Goal: Obtain resource: Obtain resource

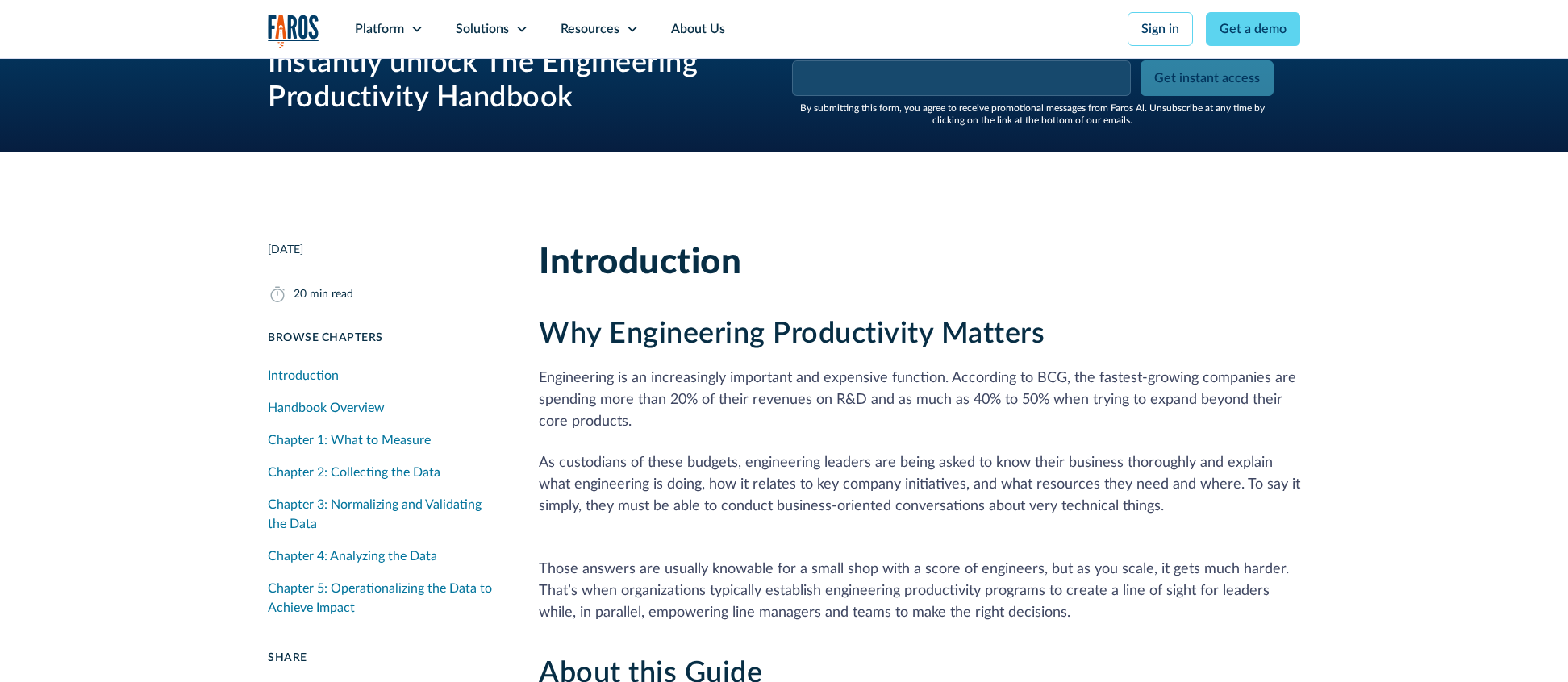
scroll to position [472, 0]
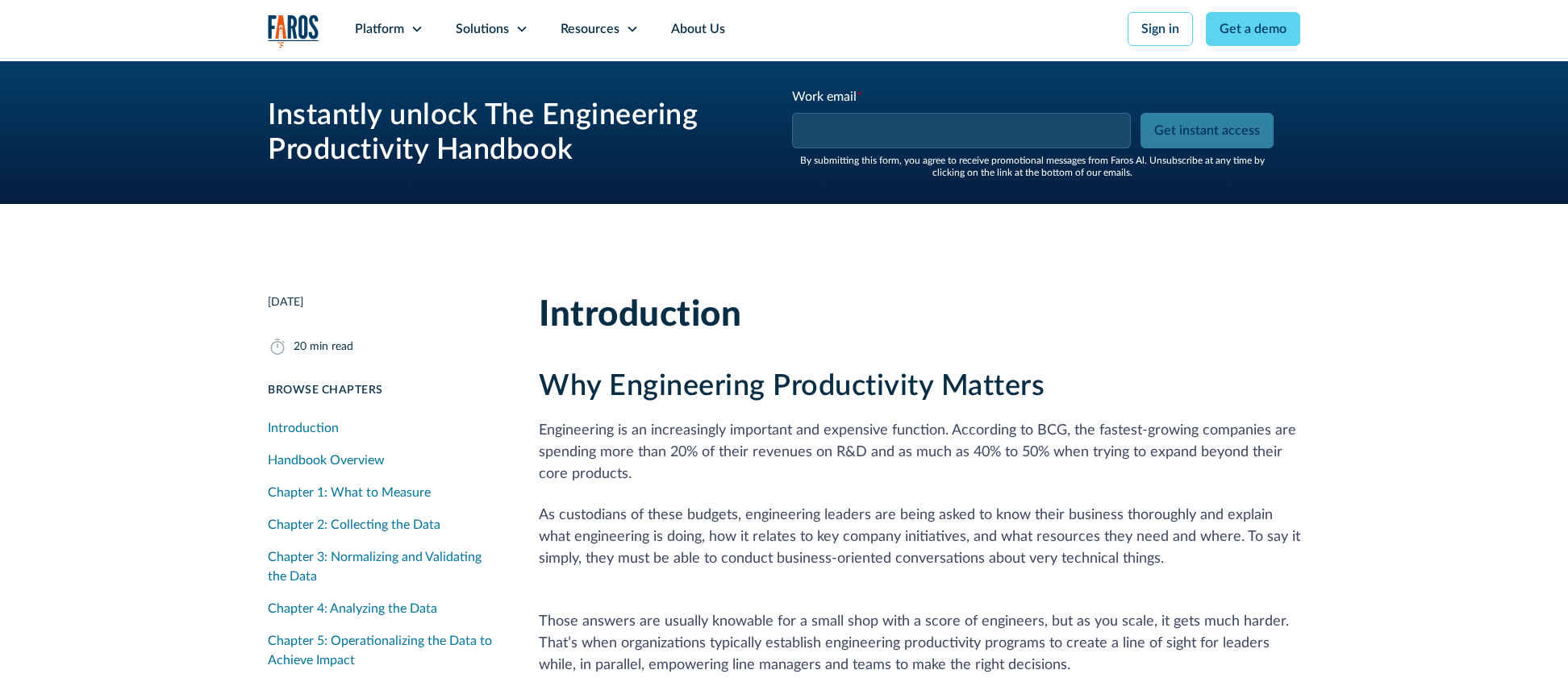
click at [863, 127] on input "Work email *" at bounding box center [962, 130] width 339 height 35
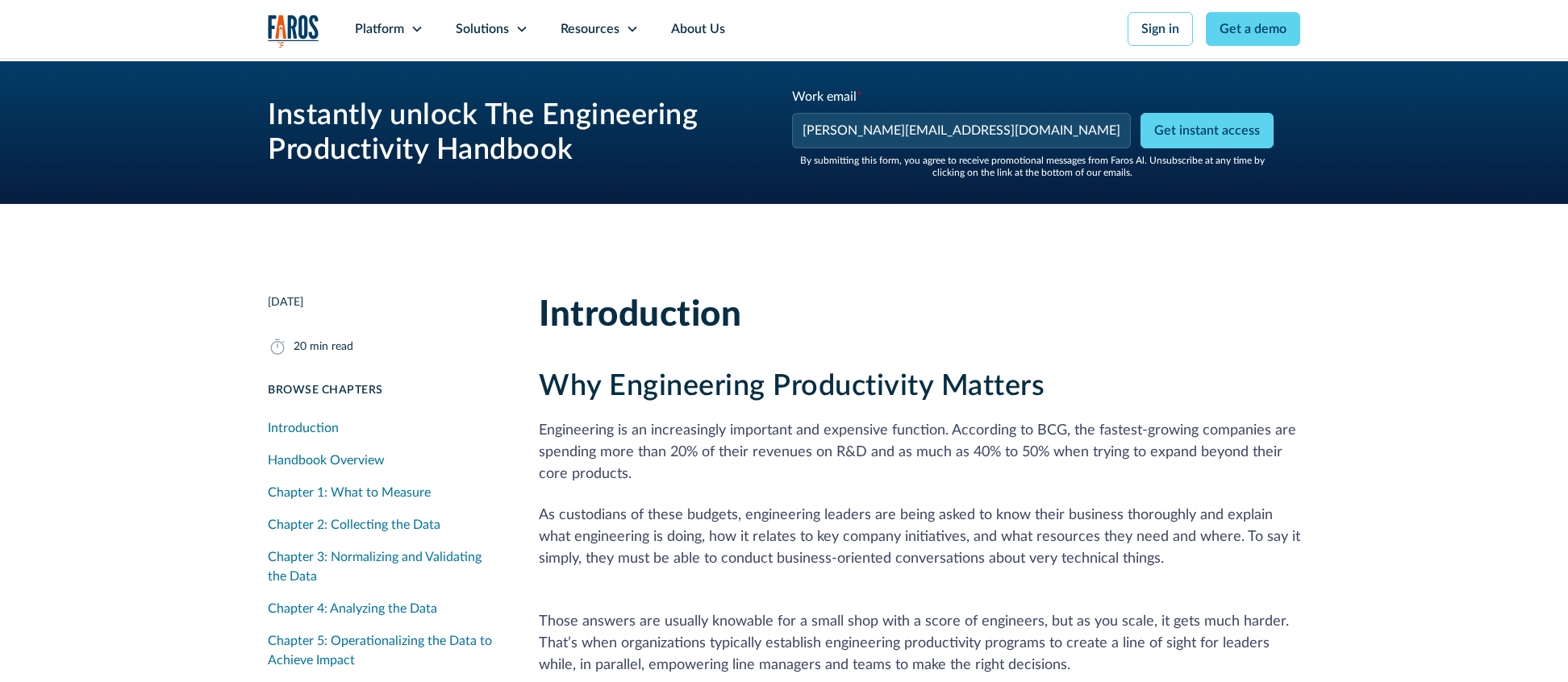
type input "[PERSON_NAME][EMAIL_ADDRESS][DOMAIN_NAME]"
click at [881, 443] on p "Engineering is an increasingly important and expensive function. According to B…" at bounding box center [920, 453] width 762 height 65
click at [1208, 127] on input "Get instant access" at bounding box center [1207, 130] width 133 height 35
type input "Please wait..."
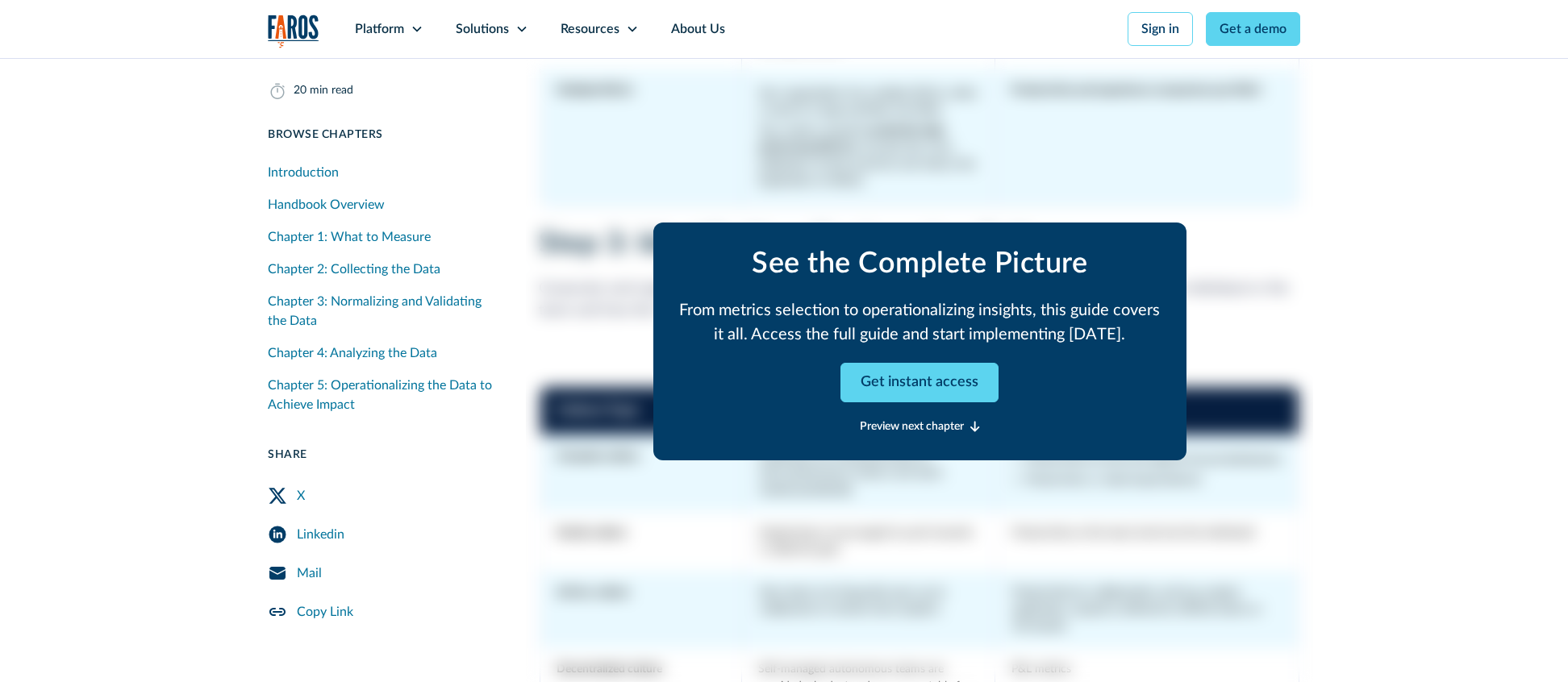
scroll to position [6506, 0]
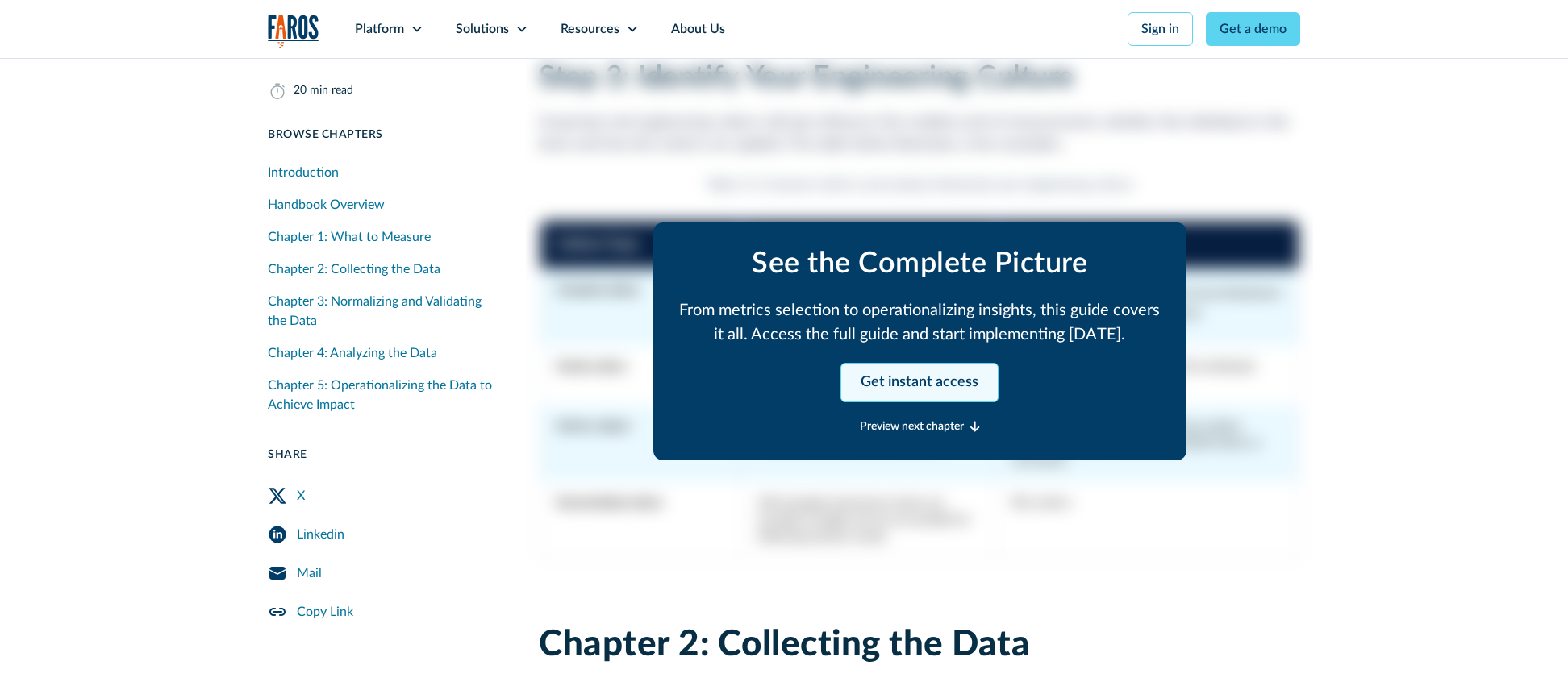
click at [879, 382] on link "Get instant access" at bounding box center [919, 382] width 158 height 39
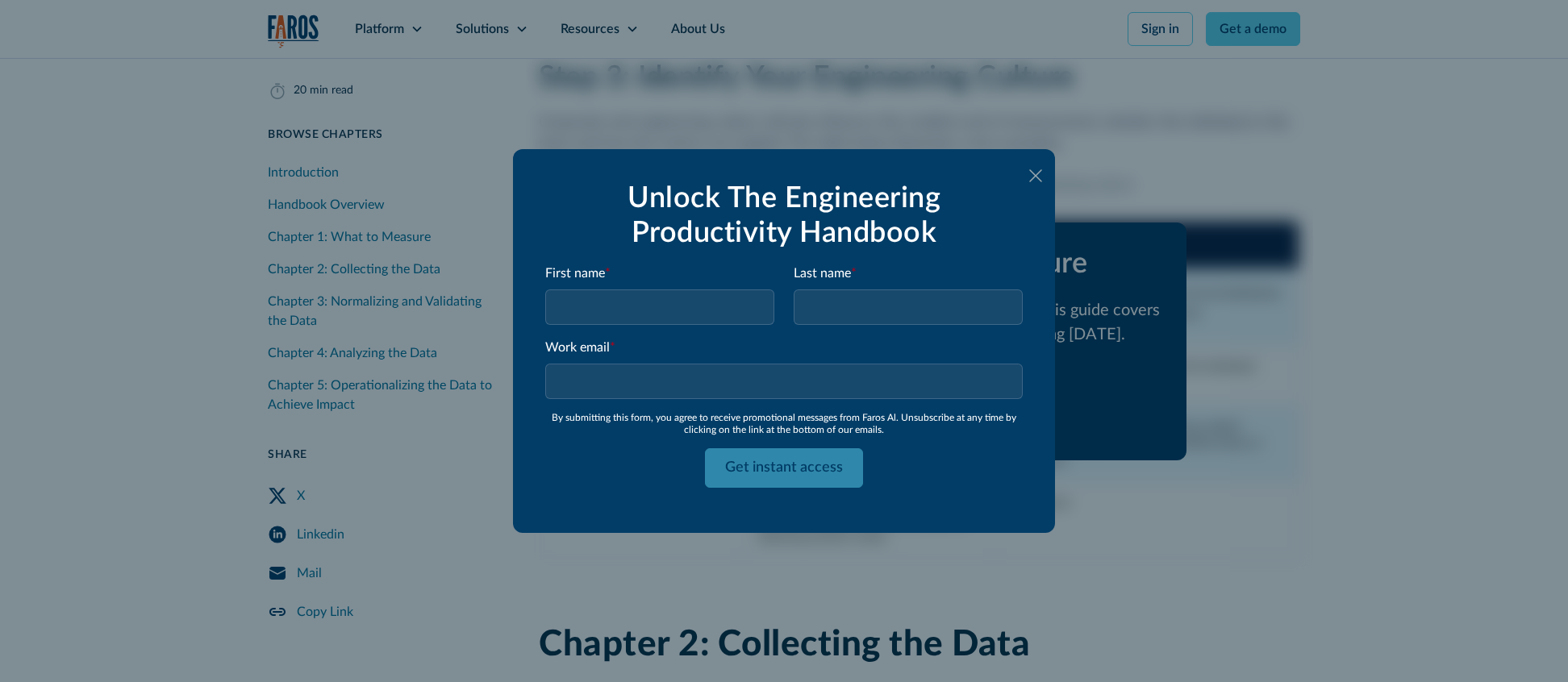
click at [654, 322] on input "First name *" at bounding box center [660, 307] width 229 height 35
type input "[PERSON_NAME]"
type input "Testing"
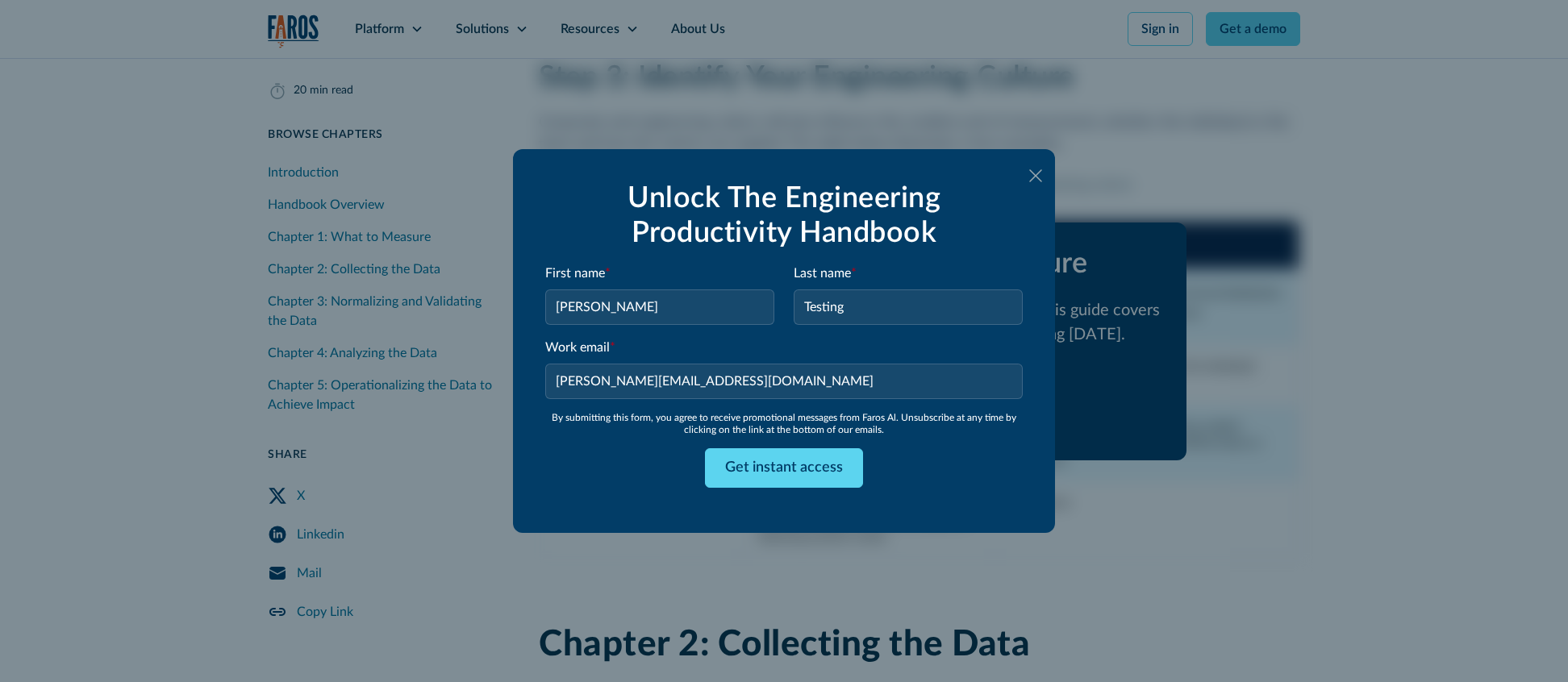
type input "[PERSON_NAME][EMAIL_ADDRESS][DOMAIN_NAME]"
click at [519, 492] on div "Unlock The Engineering Productivity Handbook First name * [PERSON_NAME] Last na…" at bounding box center [784, 341] width 542 height 384
click at [788, 471] on input "Get instant access" at bounding box center [784, 468] width 158 height 39
type input "Please wait..."
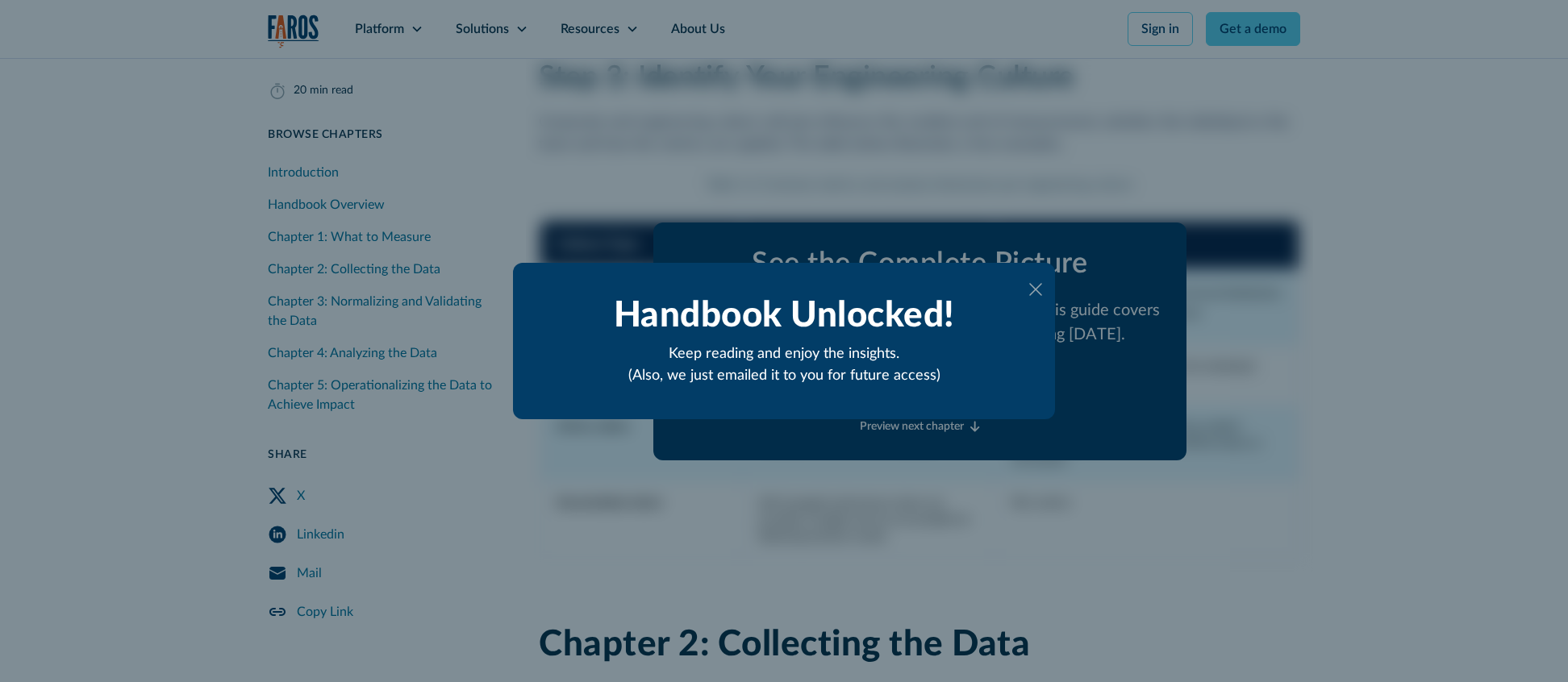
click at [1049, 286] on div "Unlock The Engineering Productivity Handbook First name * [PERSON_NAME] Last na…" at bounding box center [784, 341] width 542 height 157
click at [1039, 288] on icon at bounding box center [1036, 290] width 13 height 13
